Goal: Task Accomplishment & Management: Use online tool/utility

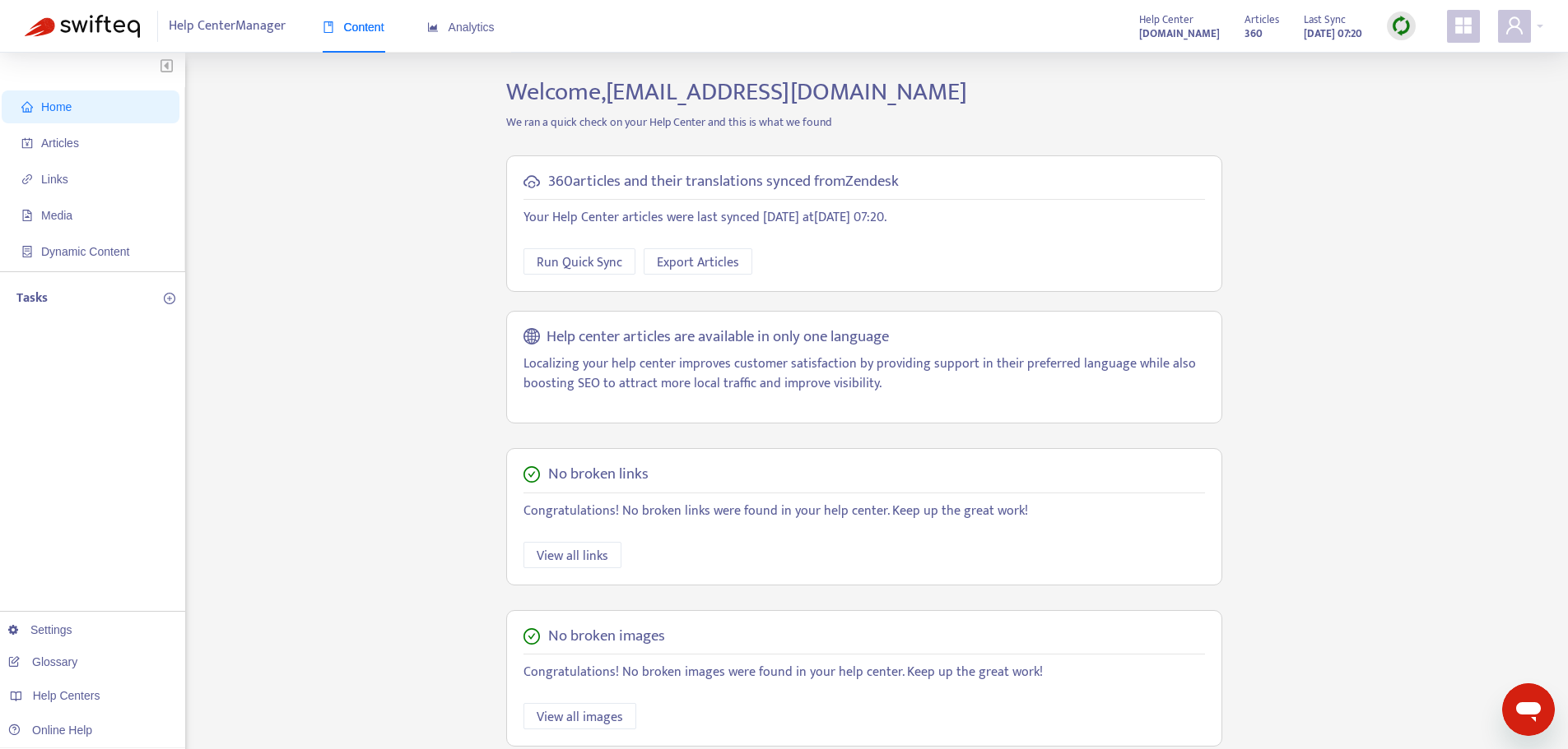
click at [1395, 36] on div at bounding box center [1400, 26] width 28 height 28
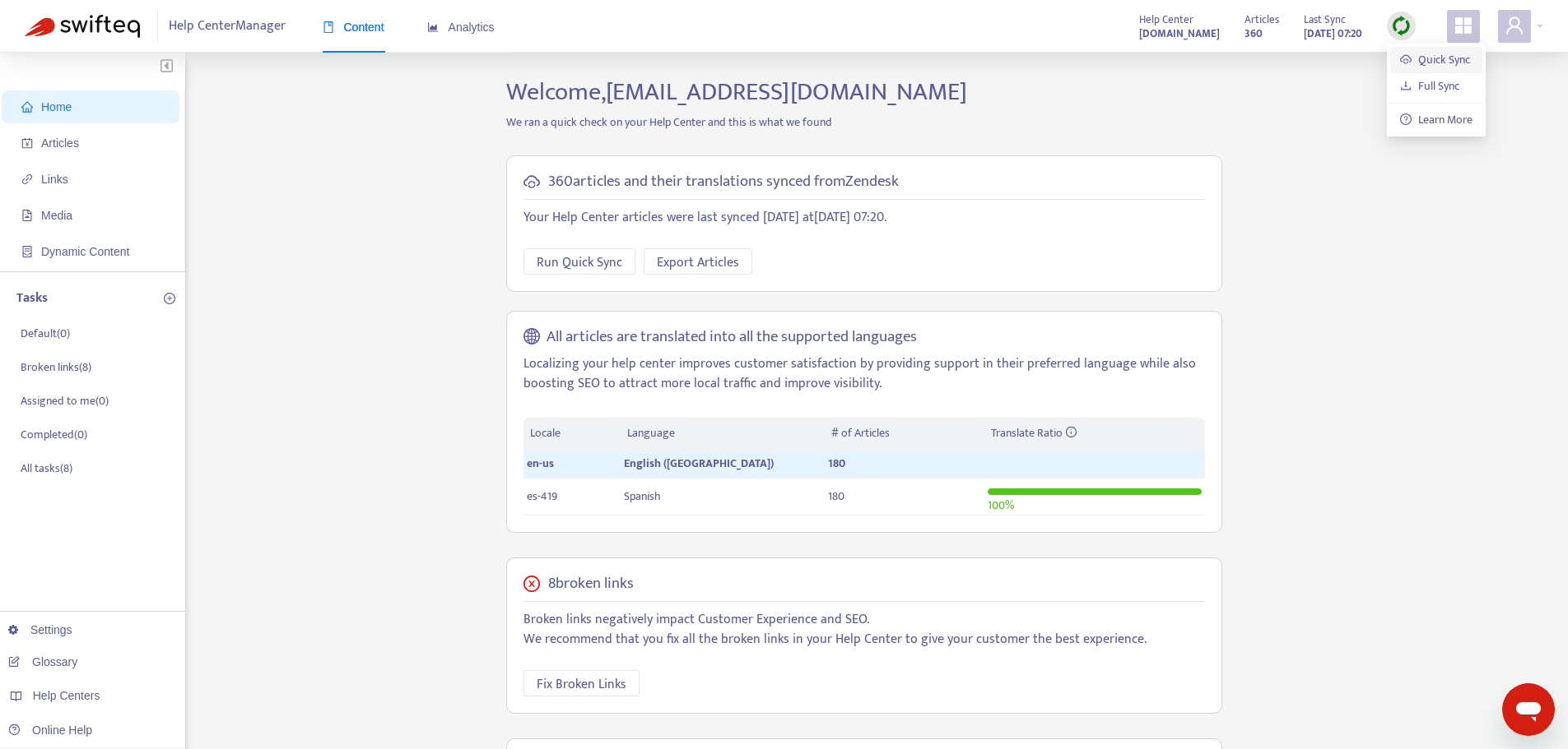
click at [1436, 51] on link "Quick Sync" at bounding box center [1434, 60] width 70 height 19
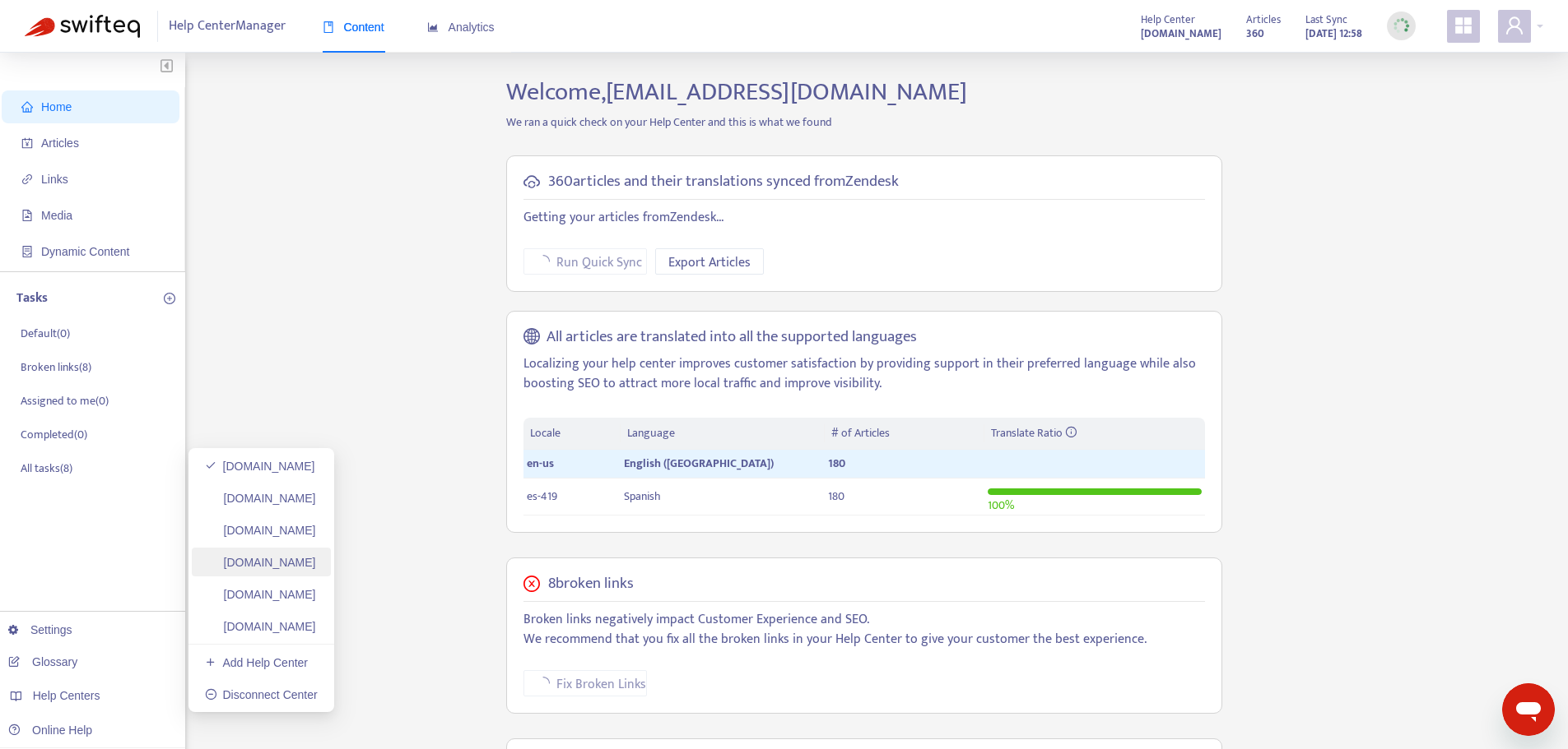
click at [316, 556] on link "[DOMAIN_NAME]" at bounding box center [260, 562] width 111 height 13
click at [289, 460] on link "[DOMAIN_NAME]" at bounding box center [260, 467] width 111 height 13
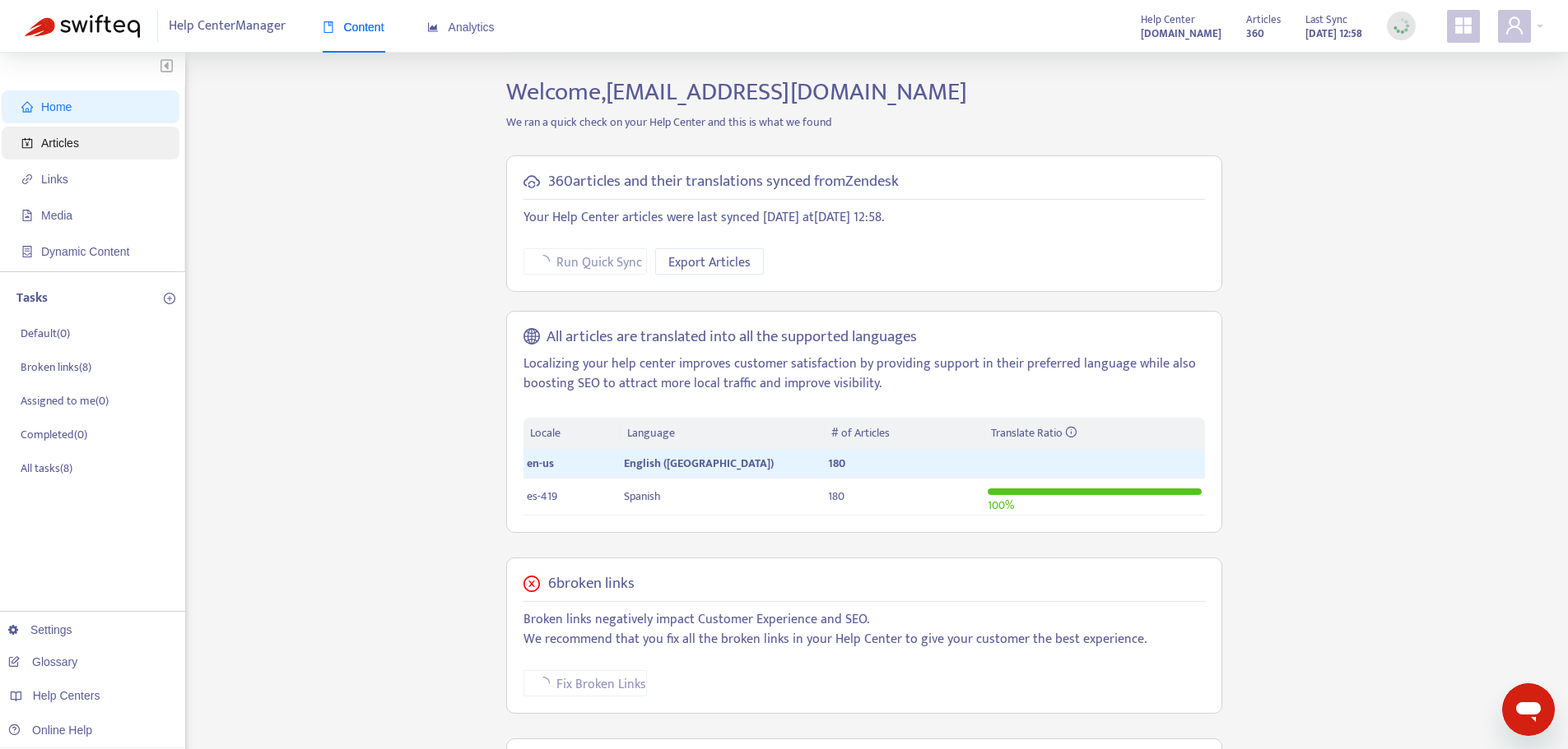
click at [46, 139] on span "Articles" at bounding box center [60, 143] width 38 height 13
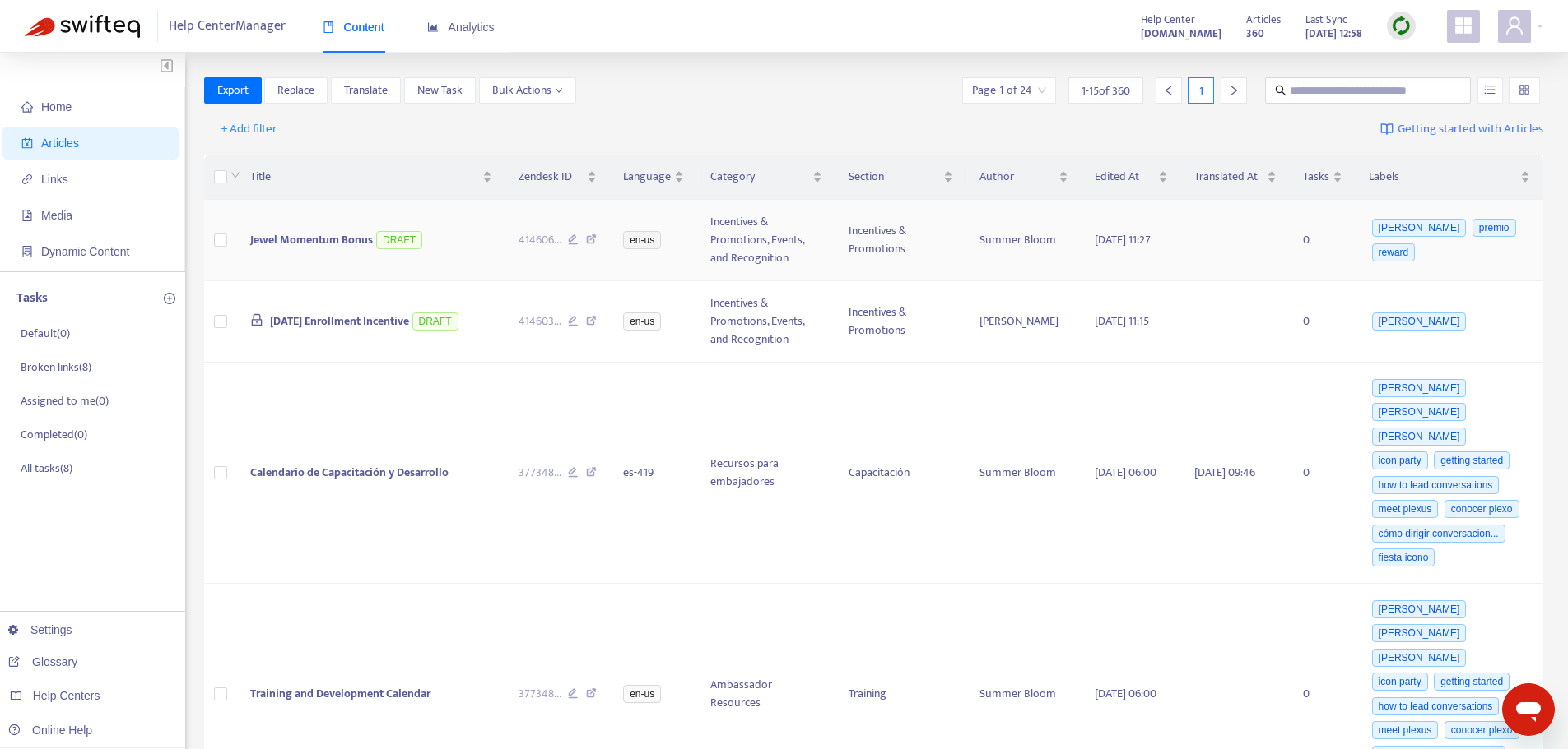
click at [360, 261] on td "Jewel Momentum Bonus DRAFT" at bounding box center [370, 241] width 267 height 81
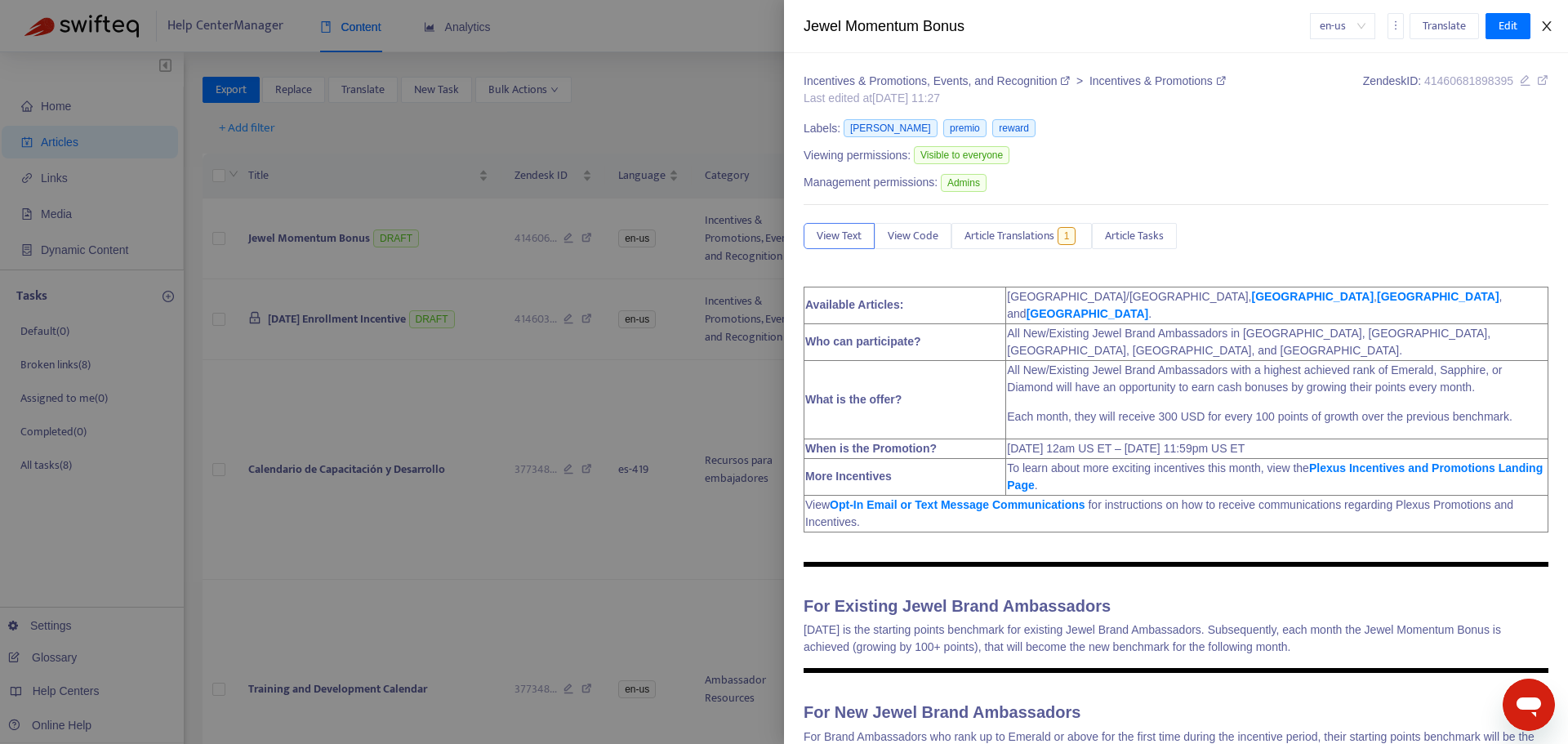
drag, startPoint x: 1544, startPoint y: 23, endPoint x: 717, endPoint y: 134, distance: 834.4
click at [1544, 24] on icon "close" at bounding box center [1546, 26] width 13 height 13
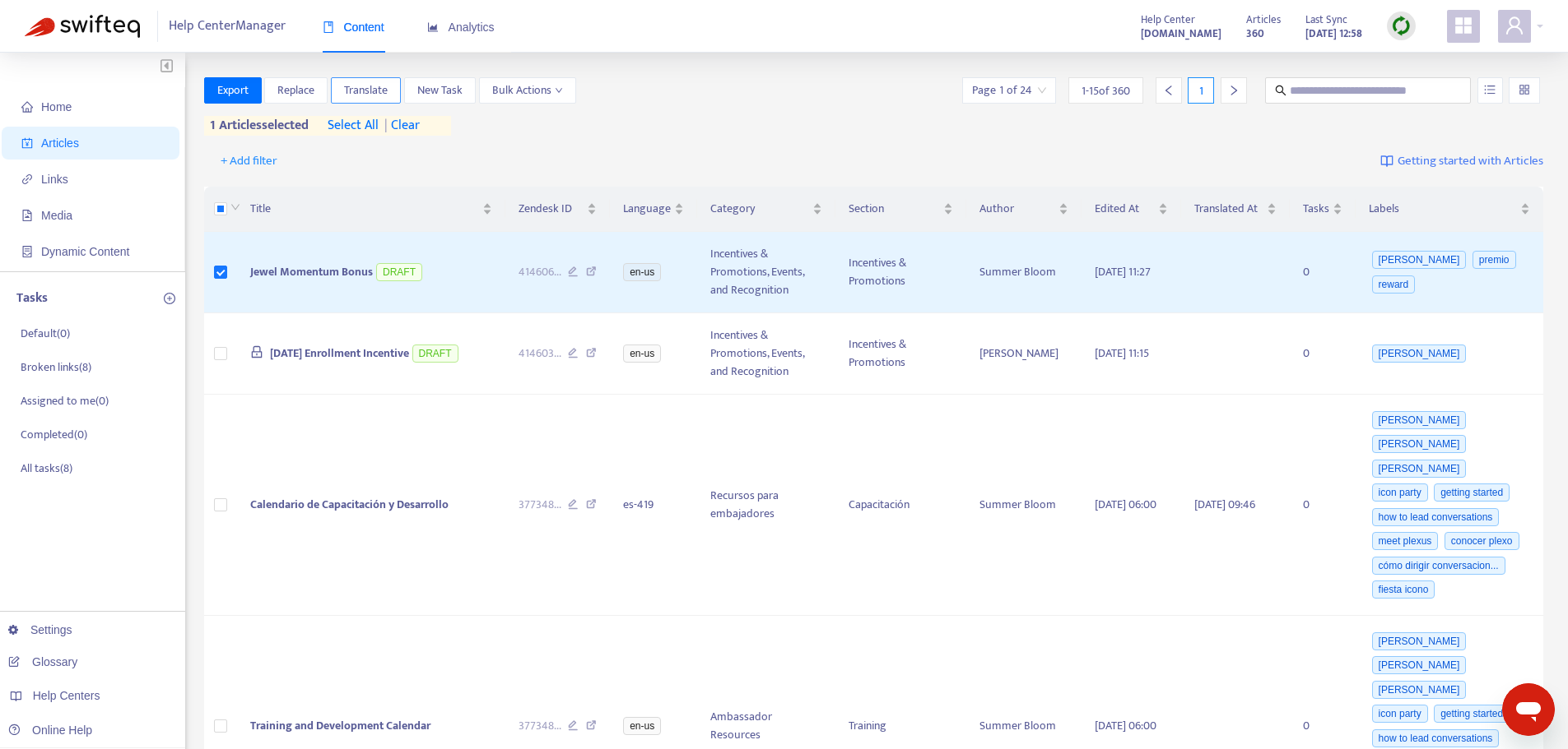
click at [386, 84] on span "Translate" at bounding box center [366, 90] width 44 height 18
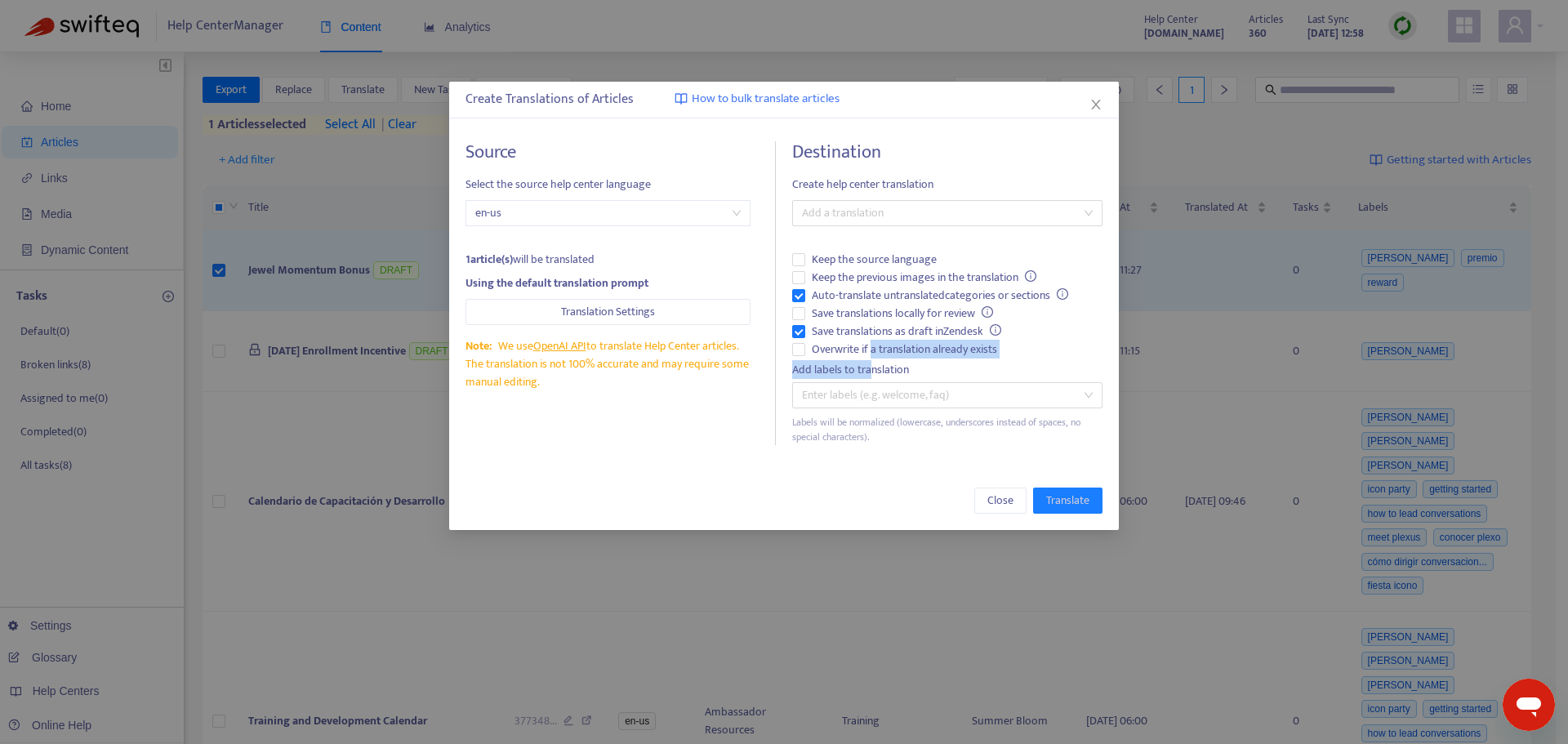
click at [872, 358] on div "Destination Create help center translation Add a translation Keep the source la…" at bounding box center [947, 293] width 310 height 304
click at [855, 345] on span "Overwrite if a translation already exists" at bounding box center [903, 349] width 198 height 18
click at [834, 294] on span "Auto-translate untranslated categories or sections" at bounding box center [939, 295] width 270 height 18
click at [872, 214] on div at bounding box center [939, 213] width 286 height 20
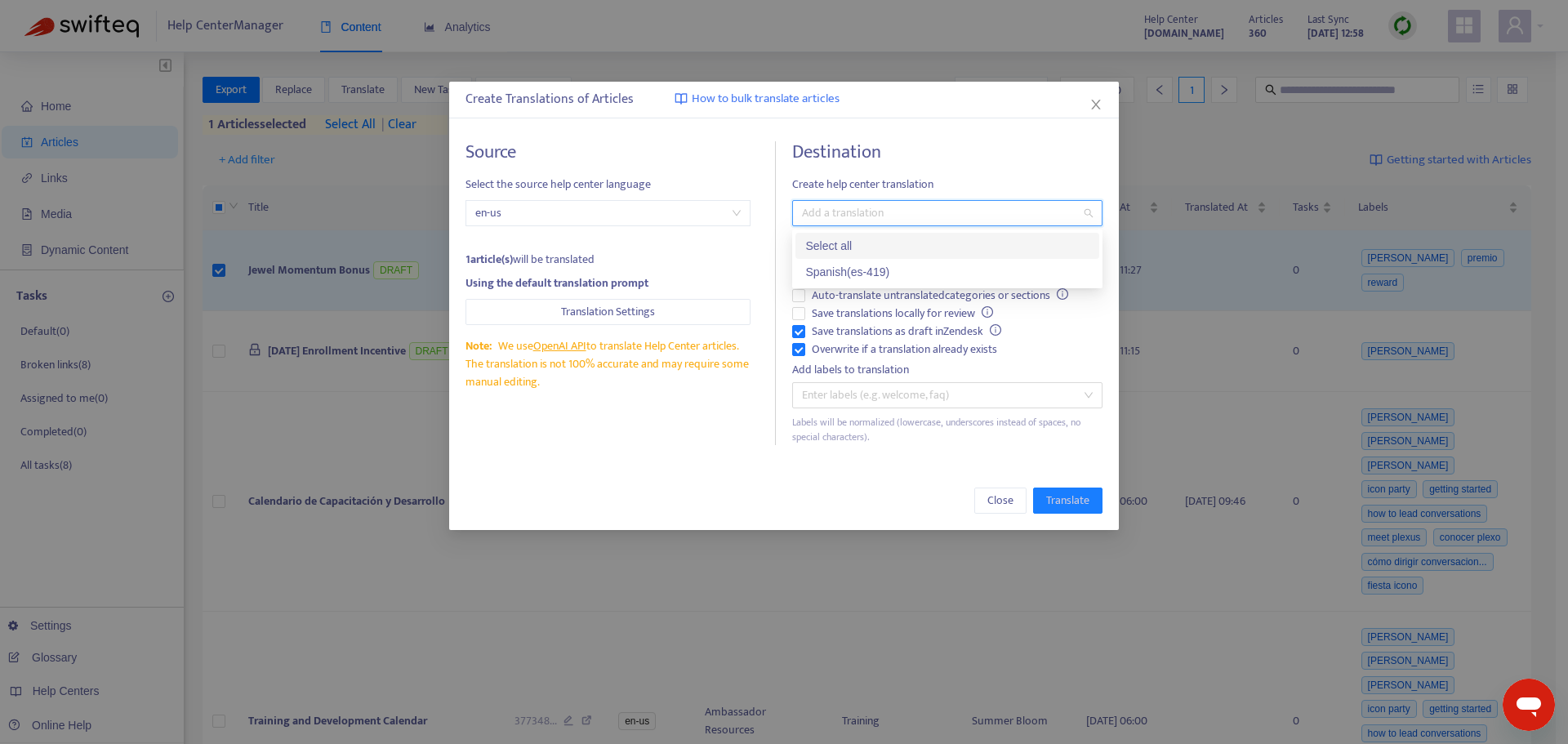
click at [875, 261] on div "Spanish ( es-419 )" at bounding box center [947, 272] width 304 height 26
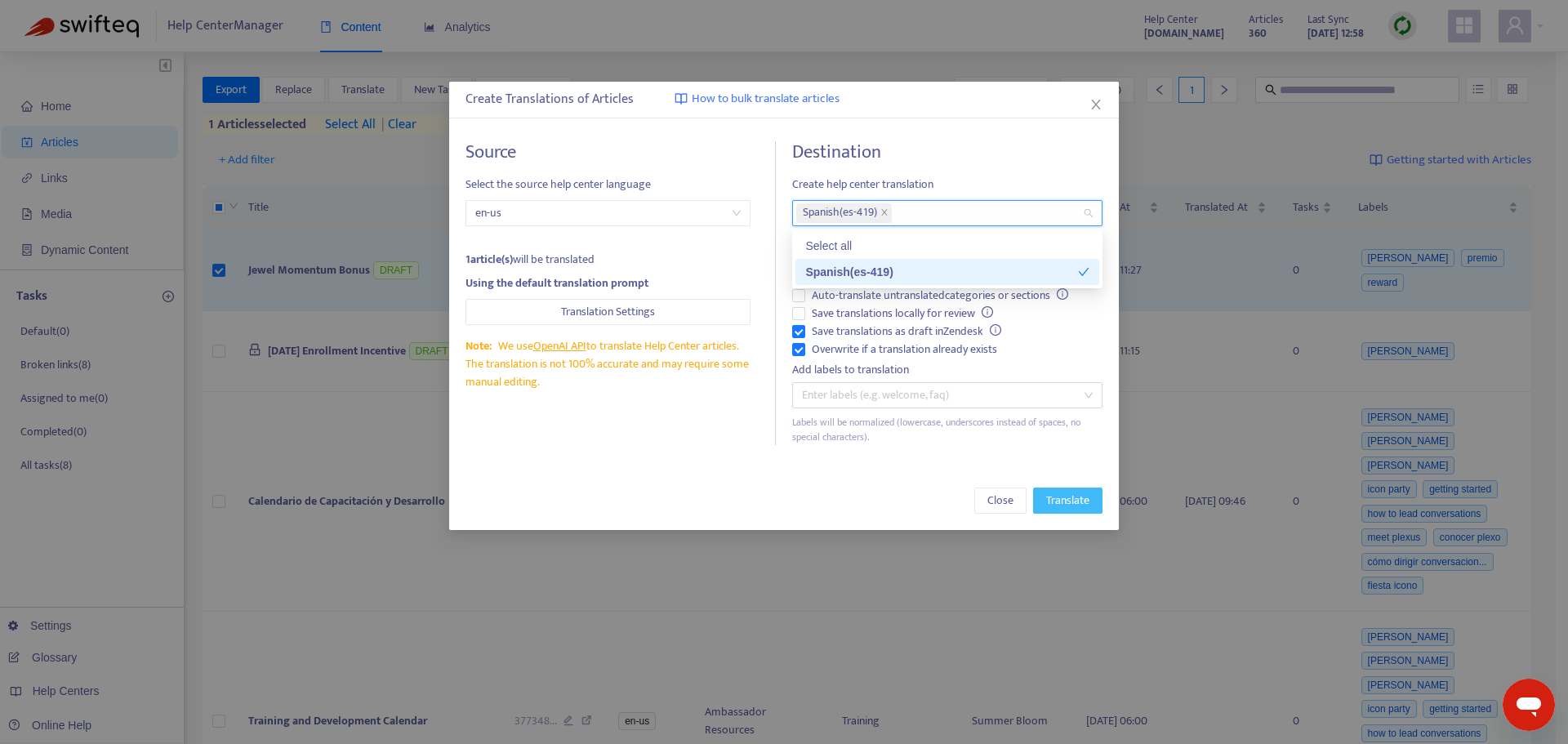
click at [1059, 500] on span "Translate" at bounding box center [1068, 500] width 43 height 18
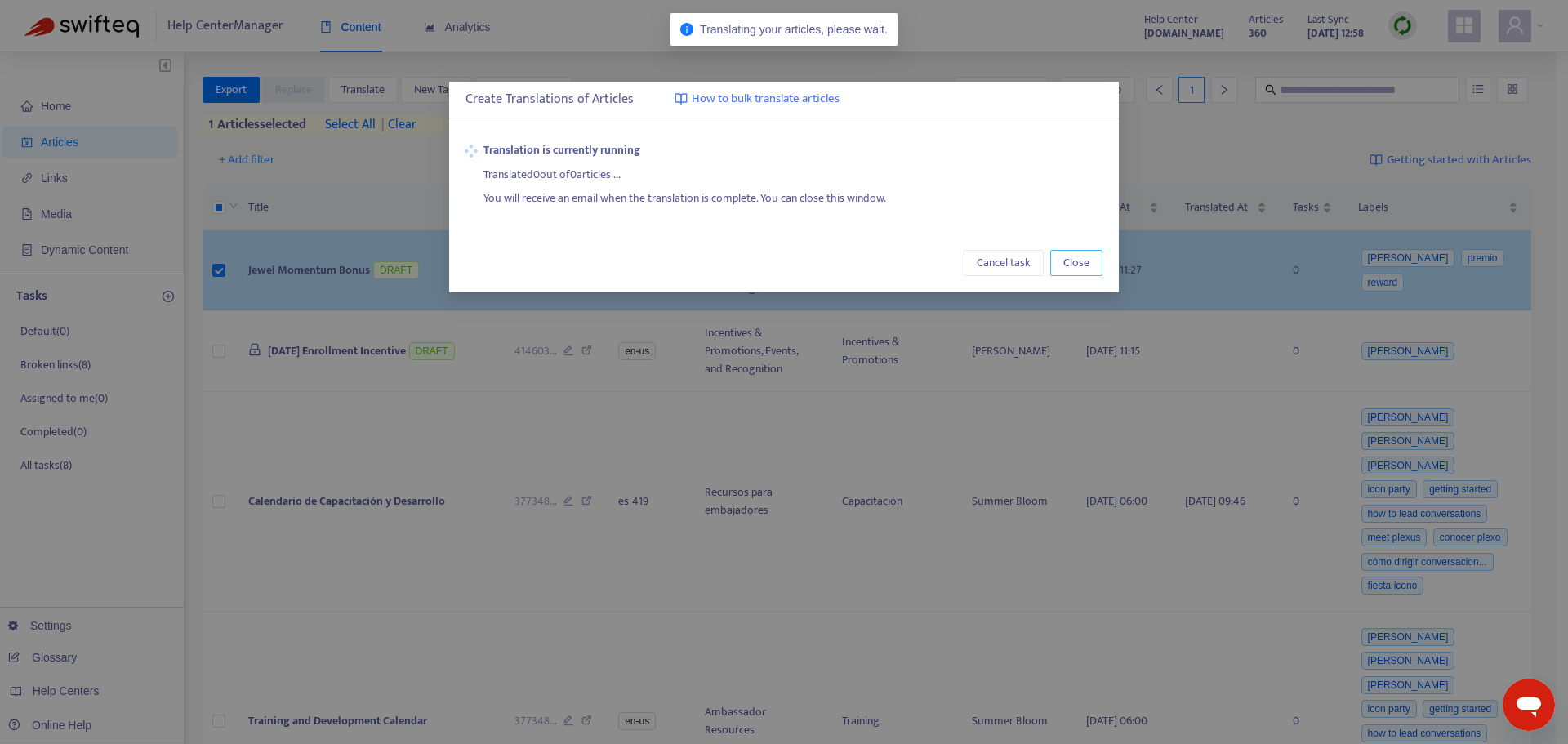
click at [1088, 262] on span "Close" at bounding box center [1076, 262] width 26 height 18
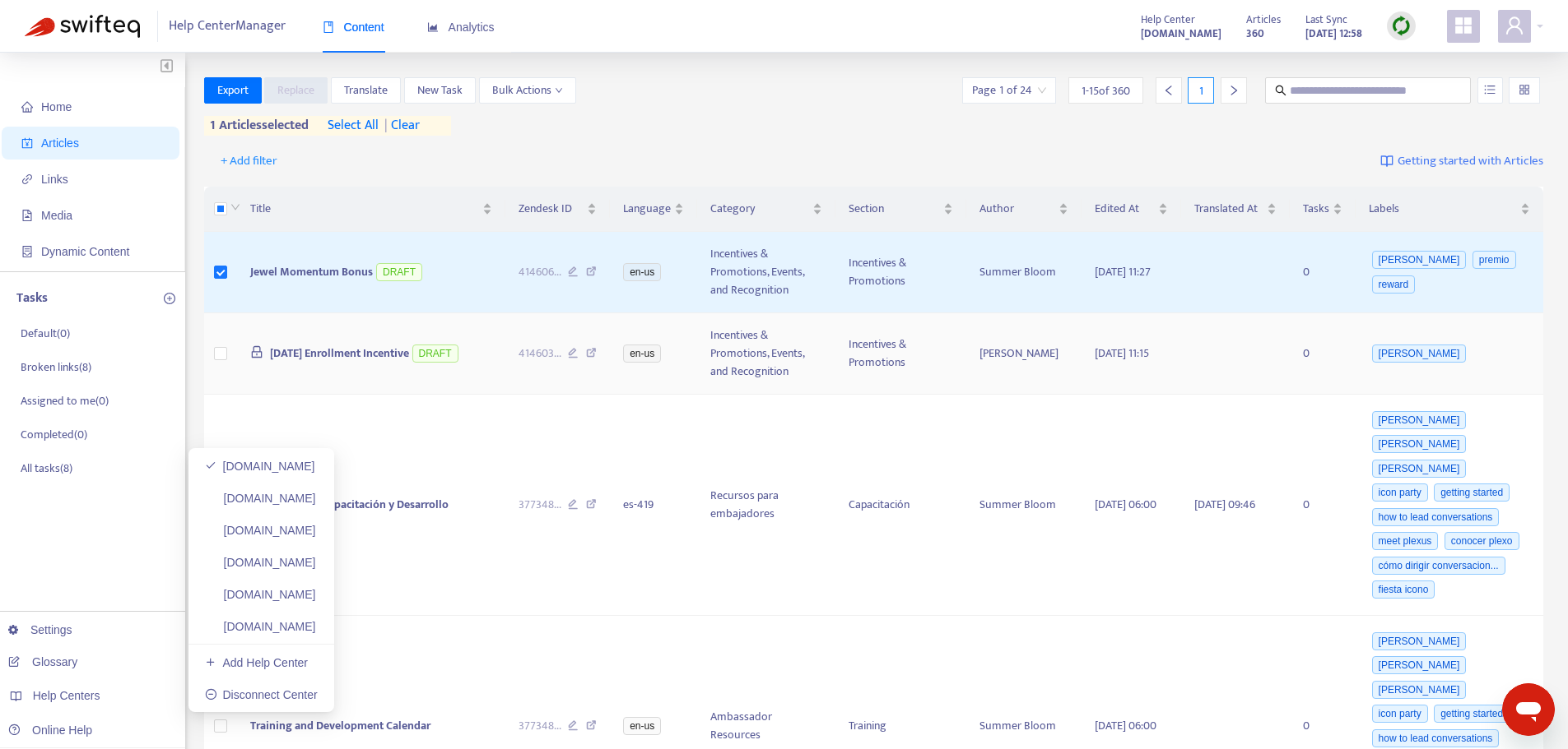
drag, startPoint x: 334, startPoint y: 555, endPoint x: 845, endPoint y: 356, distance: 548.4
click at [316, 556] on link "[DOMAIN_NAME]" at bounding box center [260, 562] width 111 height 13
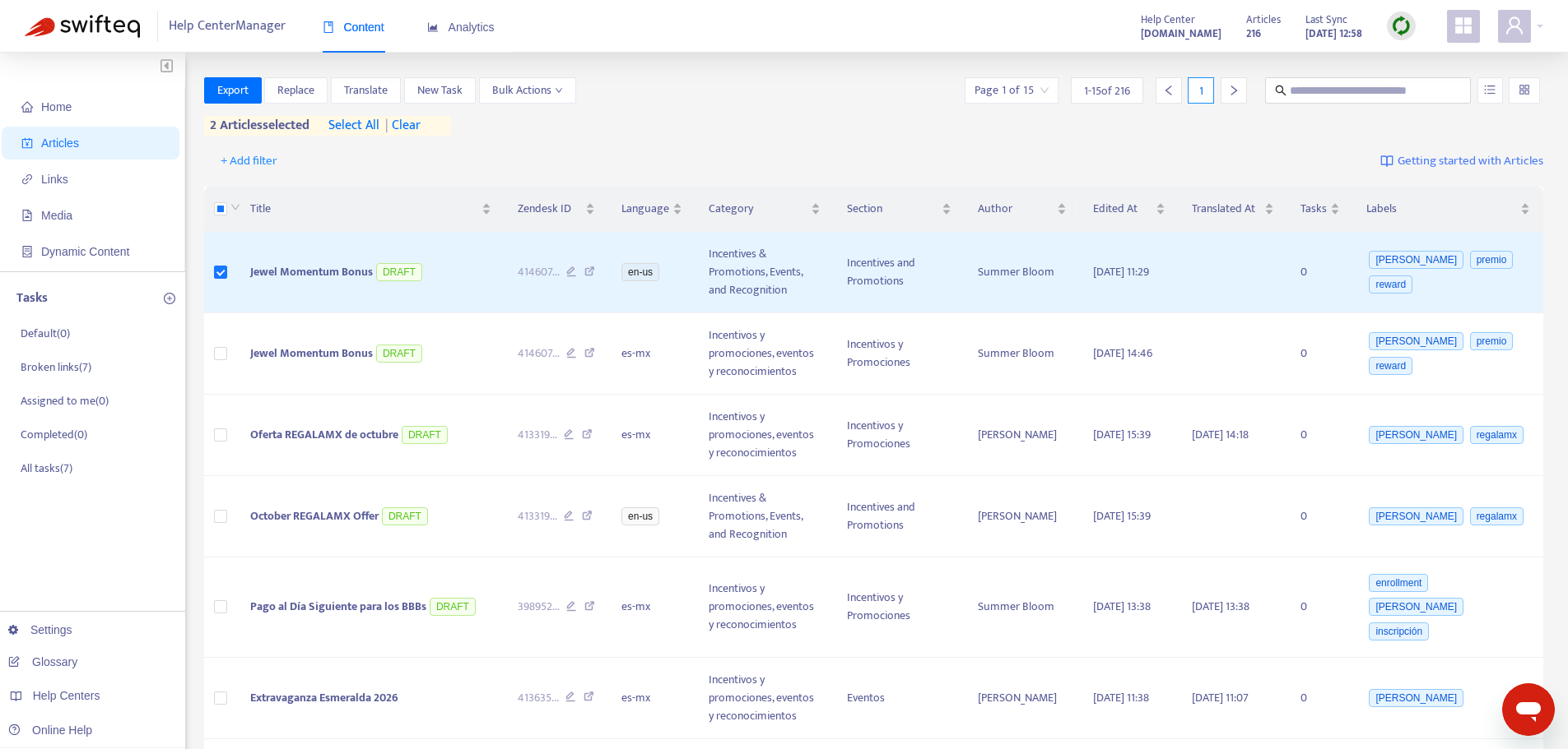
click at [414, 122] on span "| clear" at bounding box center [399, 125] width 41 height 20
click at [391, 80] on button "Translate" at bounding box center [366, 91] width 70 height 27
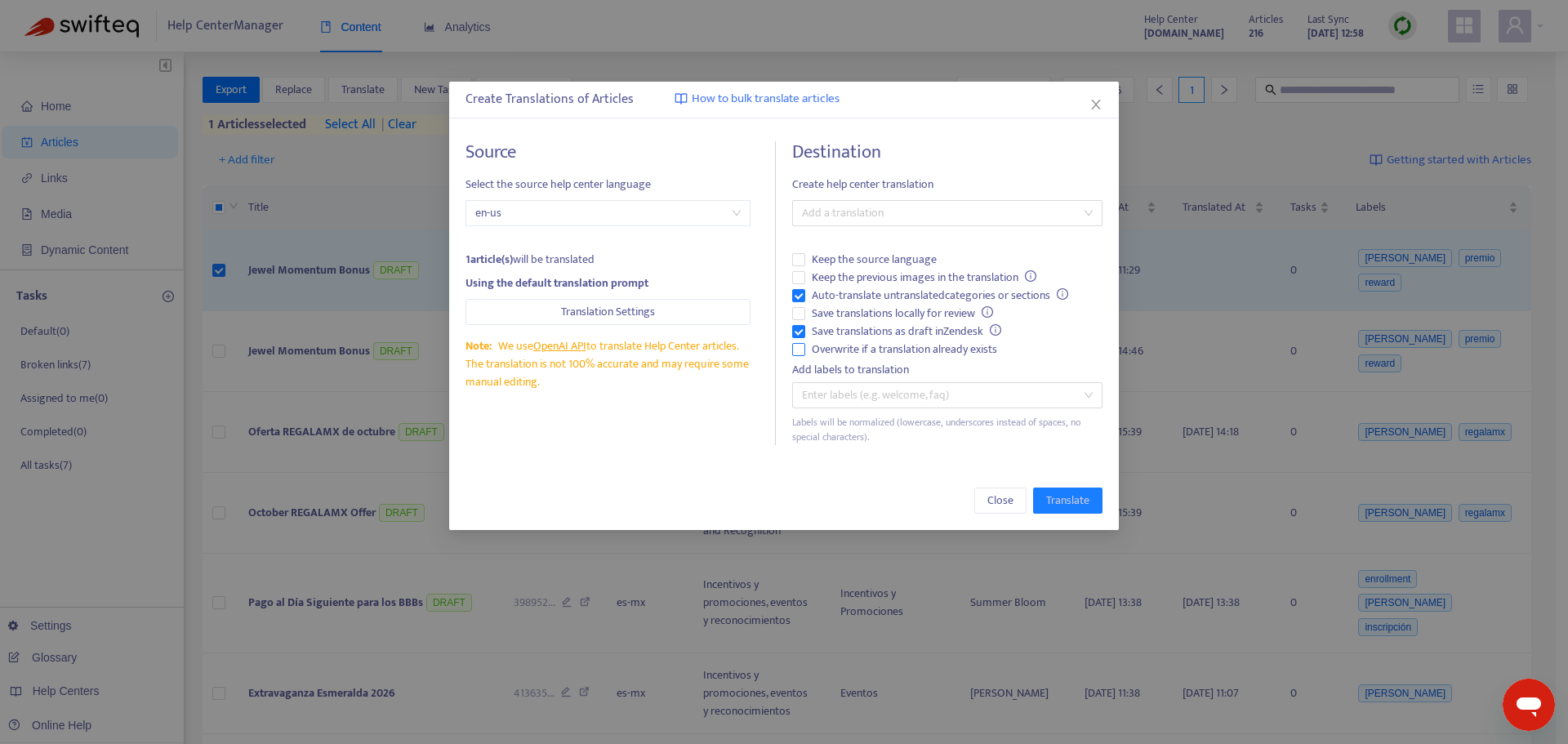
click at [888, 340] on span "Overwrite if a translation already exists" at bounding box center [903, 349] width 198 height 18
click at [837, 288] on span "Auto-translate untranslated categories or sections" at bounding box center [939, 295] width 270 height 18
click at [847, 226] on div "Add a translation" at bounding box center [947, 214] width 310 height 26
drag, startPoint x: 847, startPoint y: 271, endPoint x: 870, endPoint y: 284, distance: 26.4
click at [848, 271] on div "Spanish ([GEOGRAPHIC_DATA]) ( es-mx )" at bounding box center [947, 272] width 284 height 18
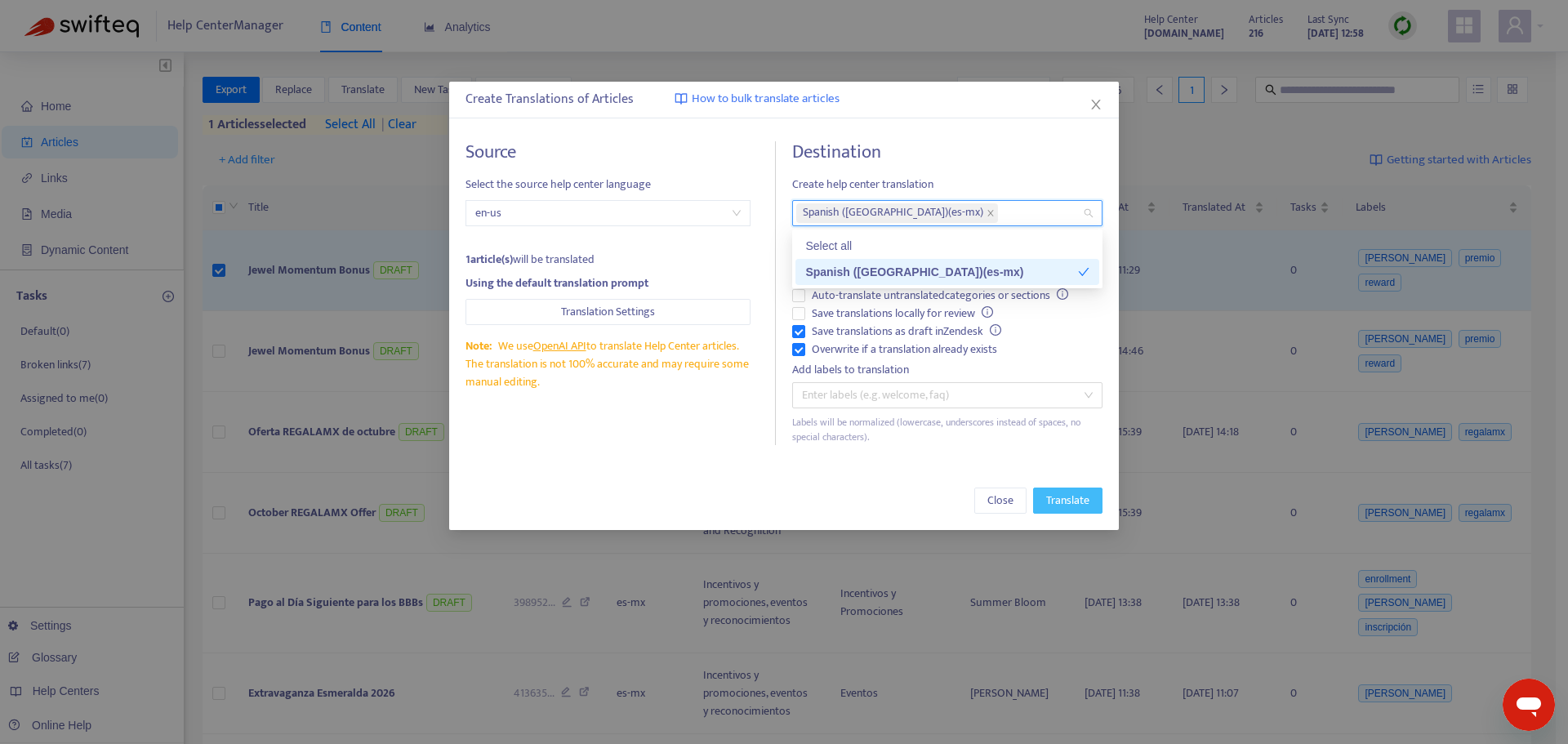
click at [1049, 511] on button "Translate" at bounding box center [1068, 501] width 70 height 26
